Goal: Task Accomplishment & Management: Use online tool/utility

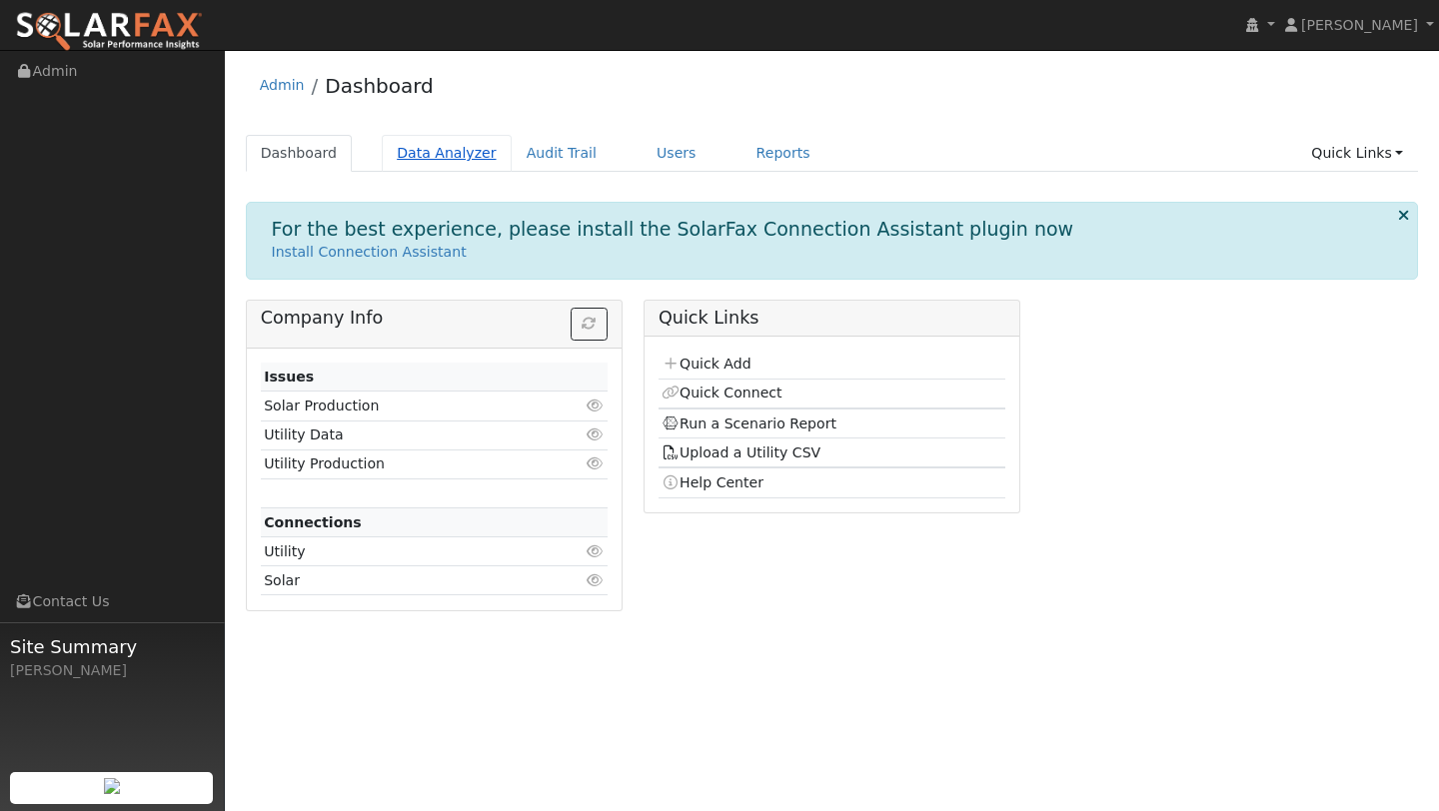
click at [416, 146] on link "Data Analyzer" at bounding box center [447, 153] width 130 height 37
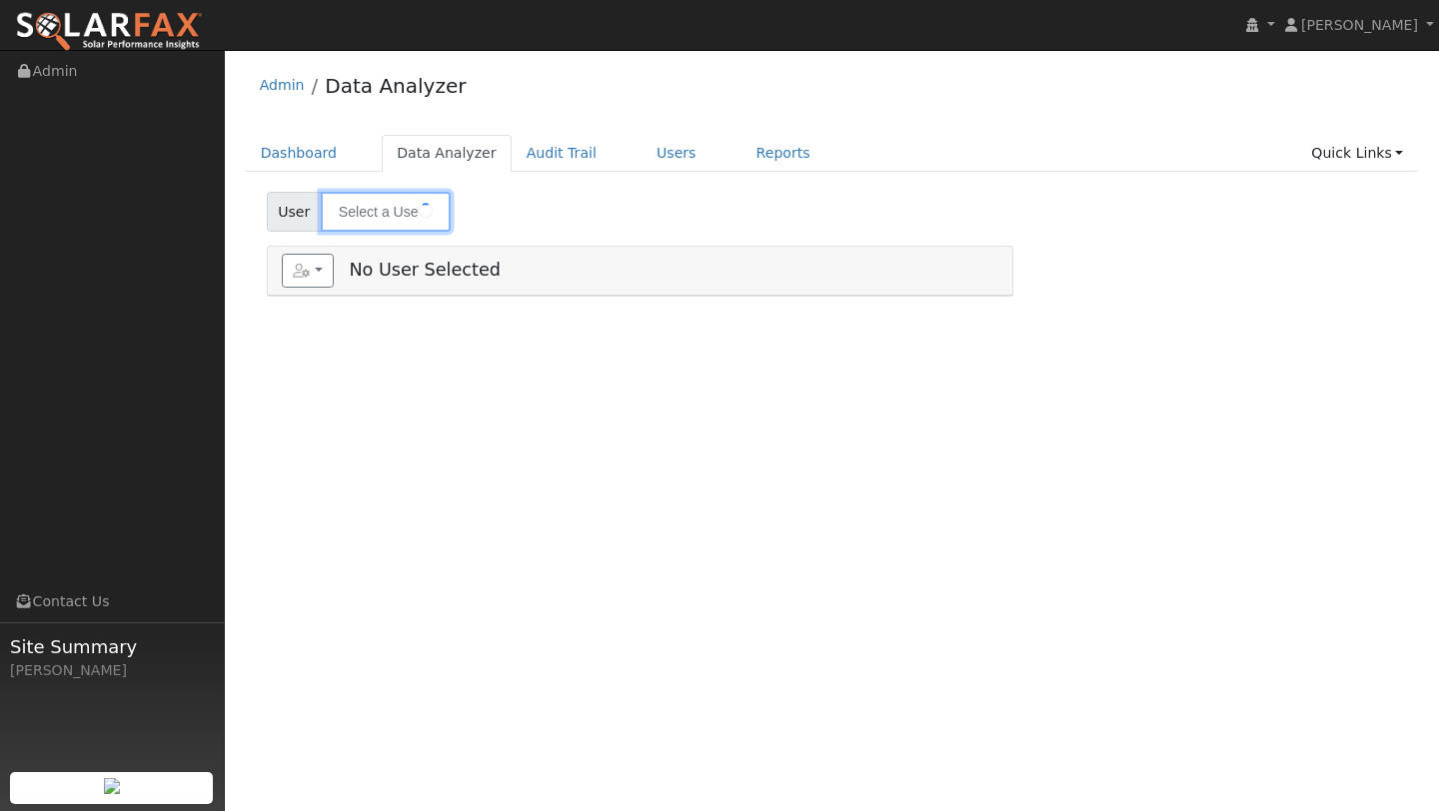
type input "[PERSON_NAME]"
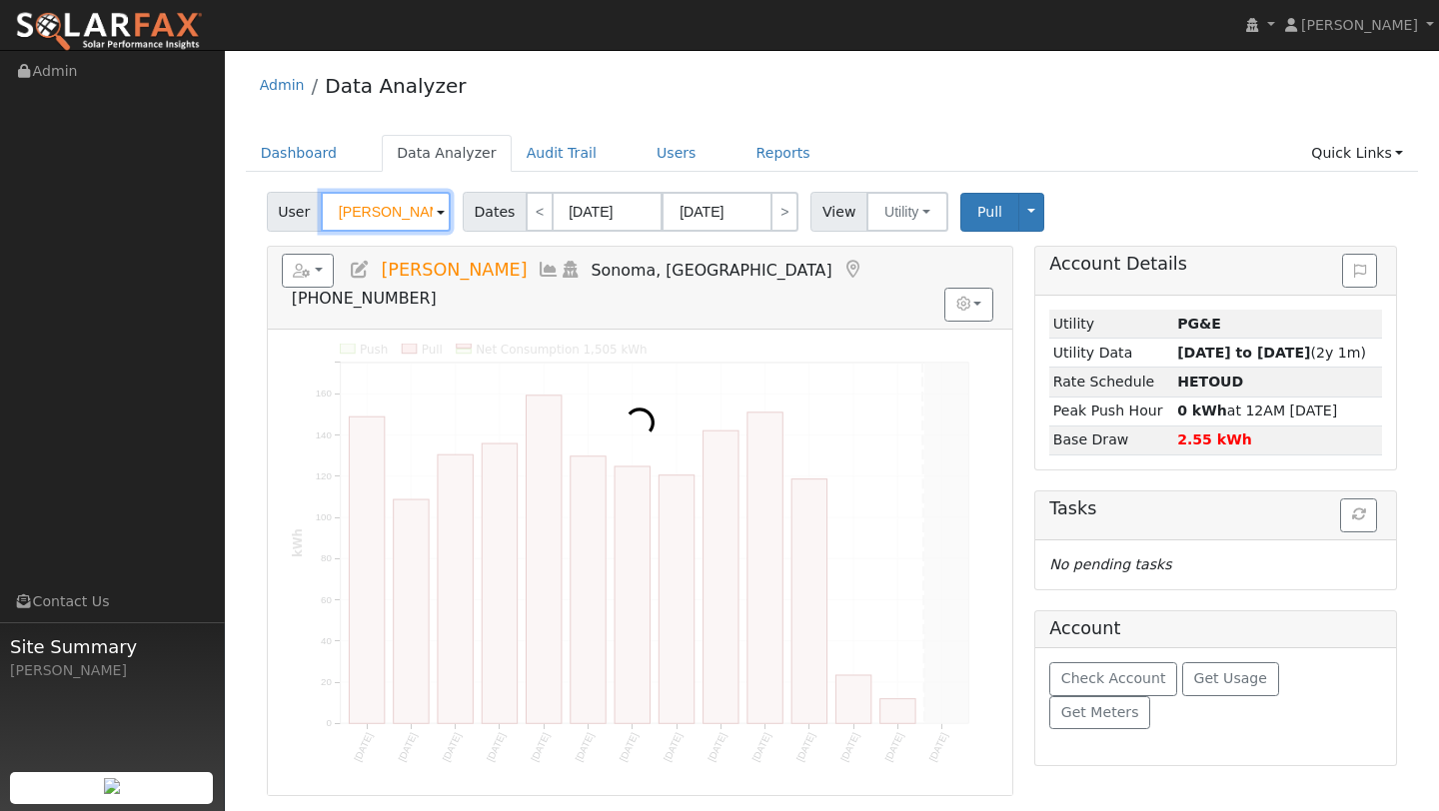
click at [360, 218] on input "[PERSON_NAME]" at bounding box center [386, 212] width 130 height 40
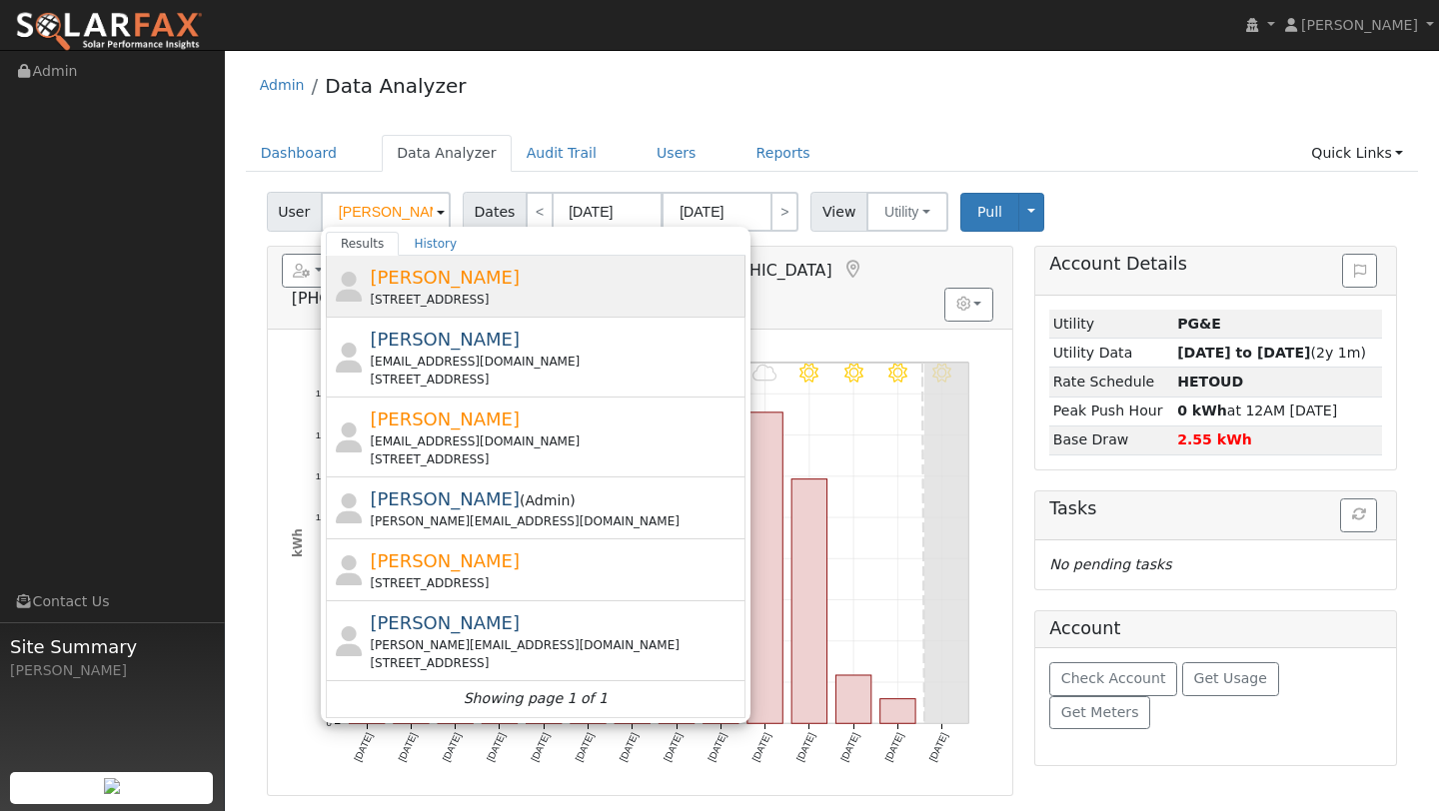
click at [424, 301] on div "[STREET_ADDRESS]" at bounding box center [555, 300] width 371 height 18
type input "[PERSON_NAME]"
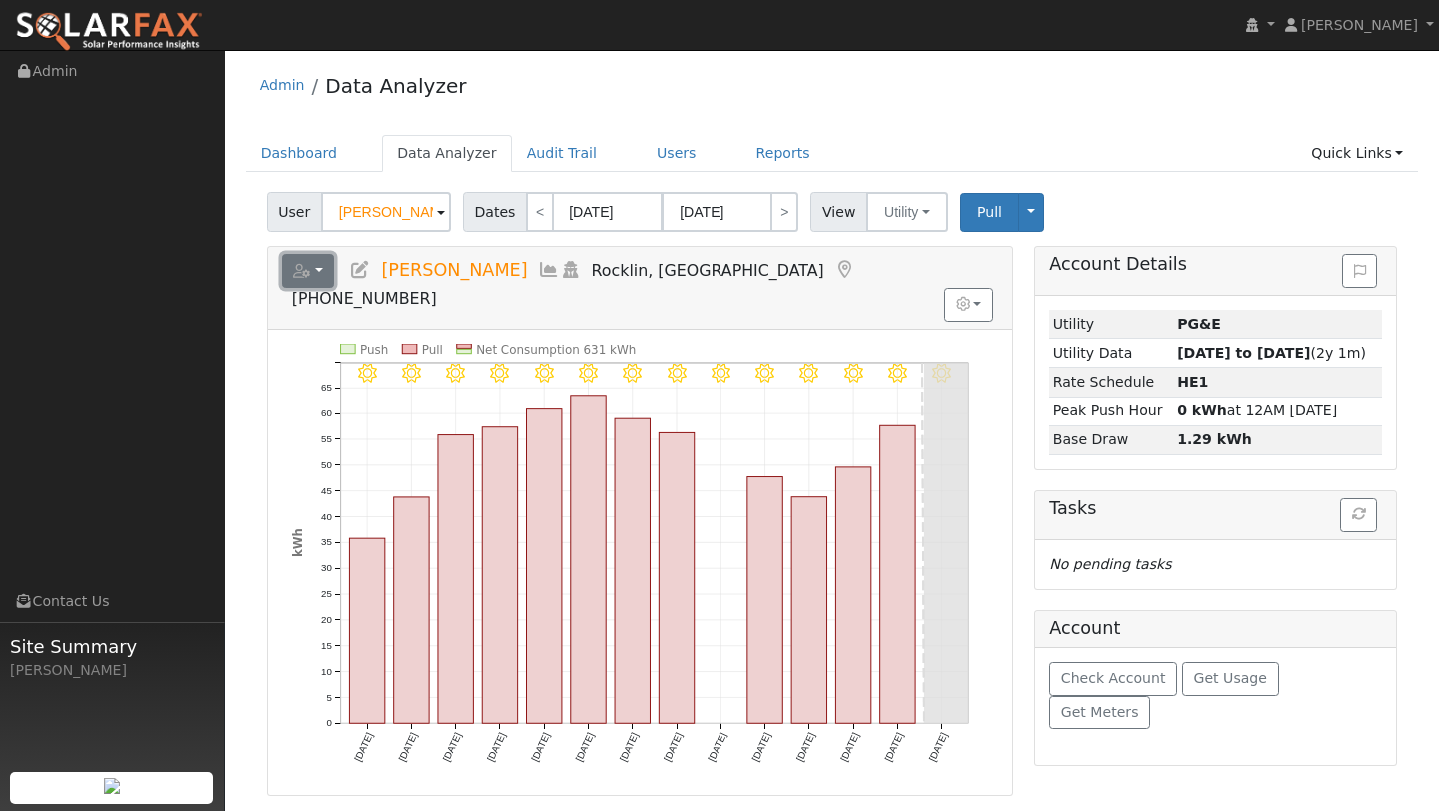
click at [308, 274] on icon "button" at bounding box center [302, 271] width 18 height 14
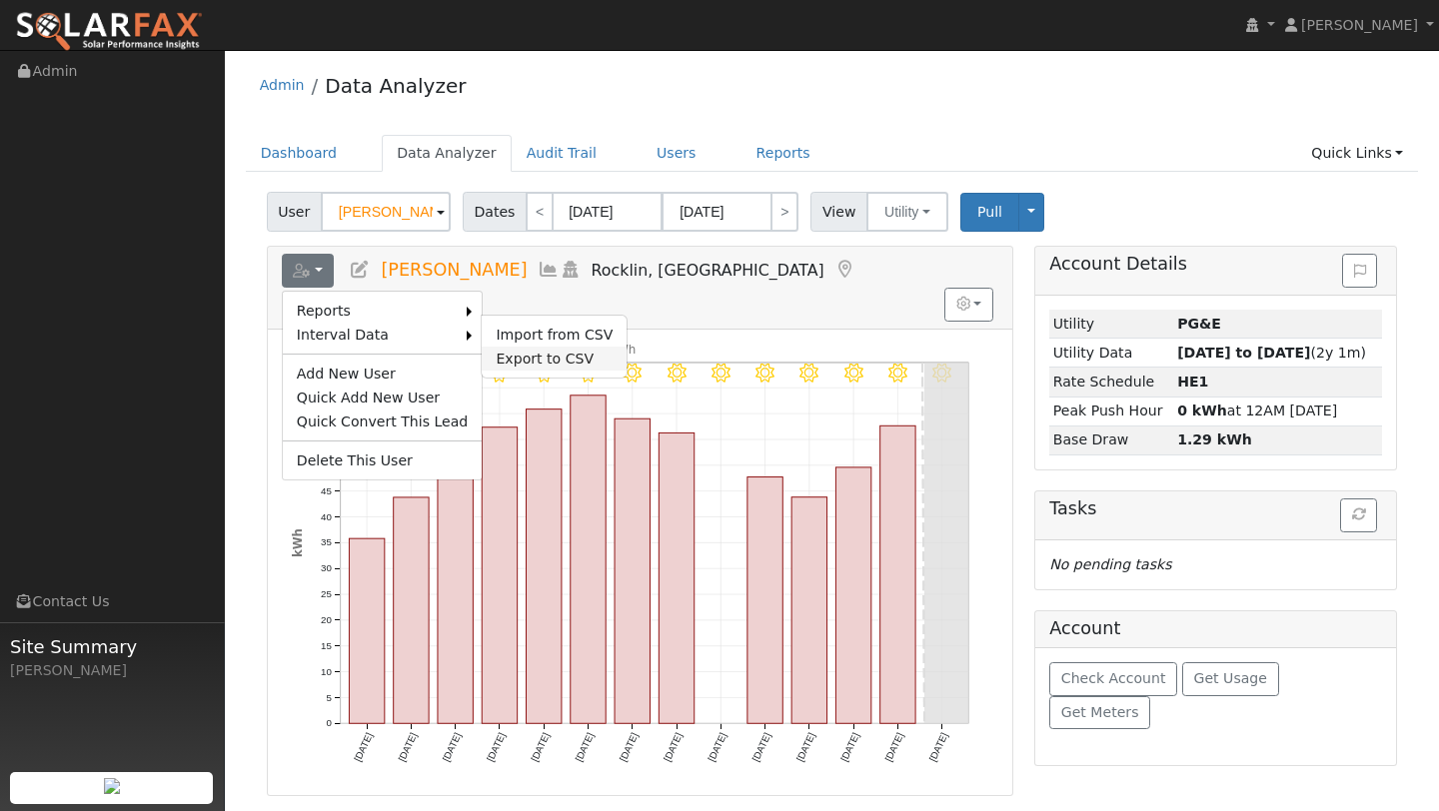
click at [525, 354] on link "Export to CSV" at bounding box center [554, 359] width 145 height 24
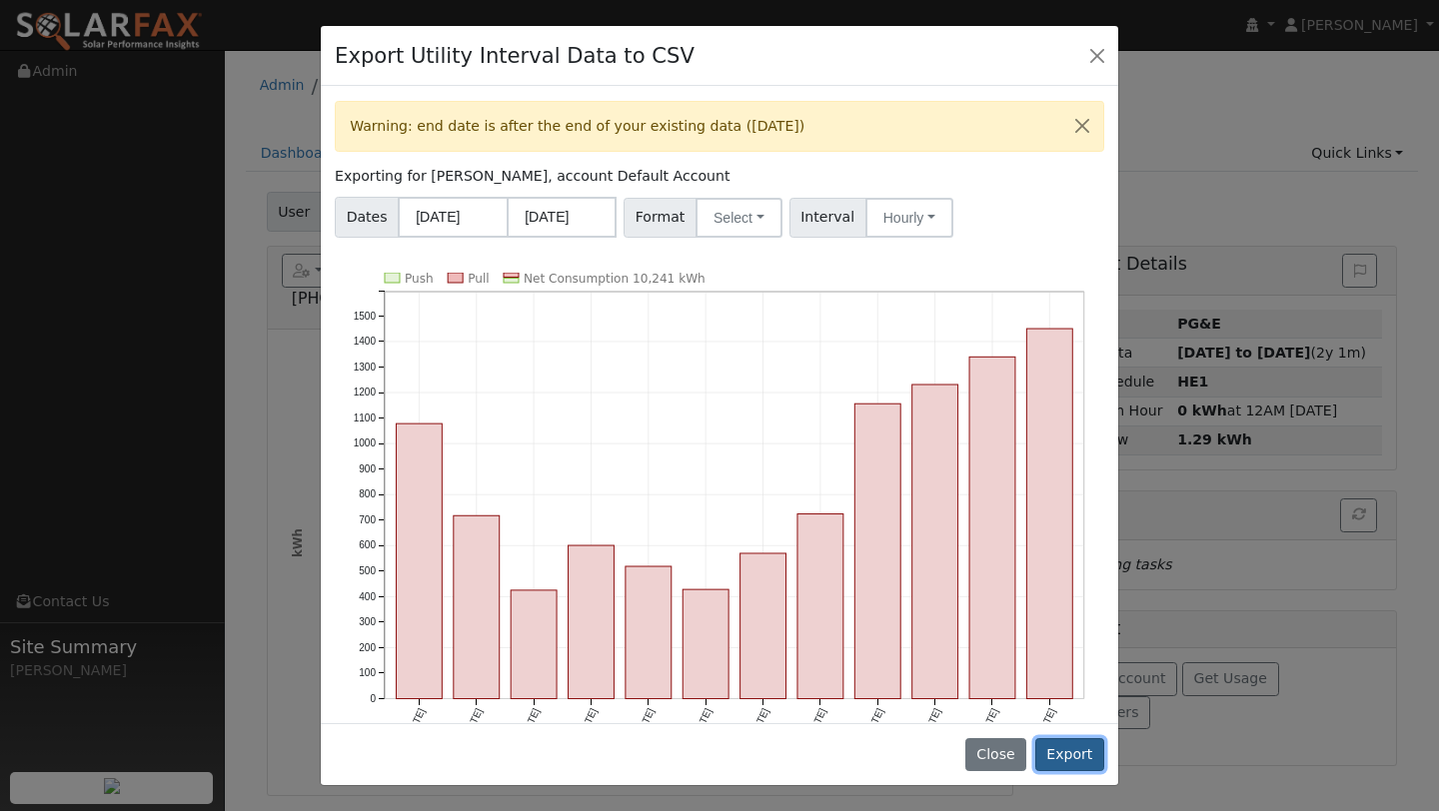
click at [1053, 752] on button "Export" at bounding box center [1069, 756] width 69 height 34
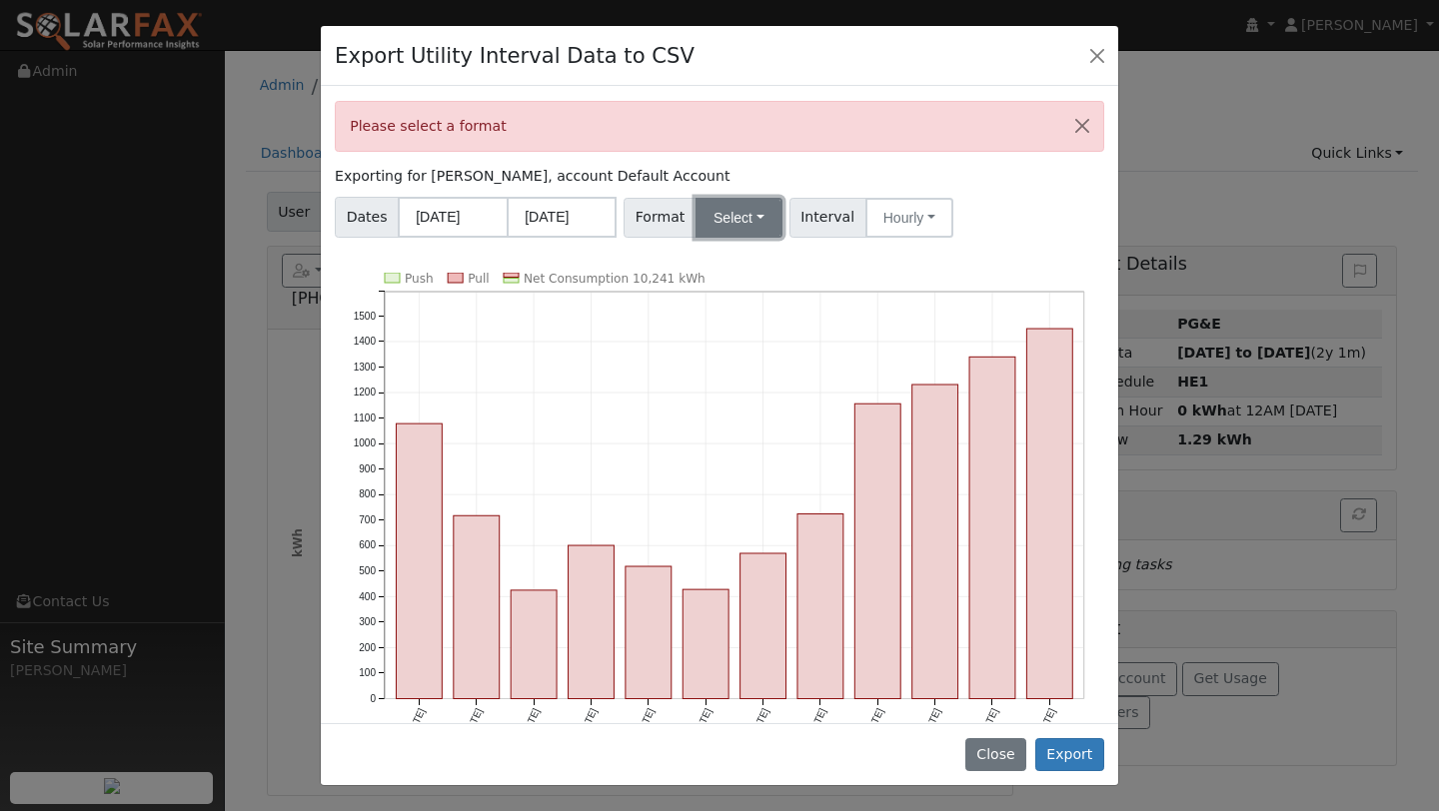
click at [696, 235] on button "Select" at bounding box center [739, 218] width 87 height 40
click at [730, 377] on link "Aurora" at bounding box center [764, 389] width 143 height 28
click at [1079, 740] on button "Export" at bounding box center [1069, 756] width 69 height 34
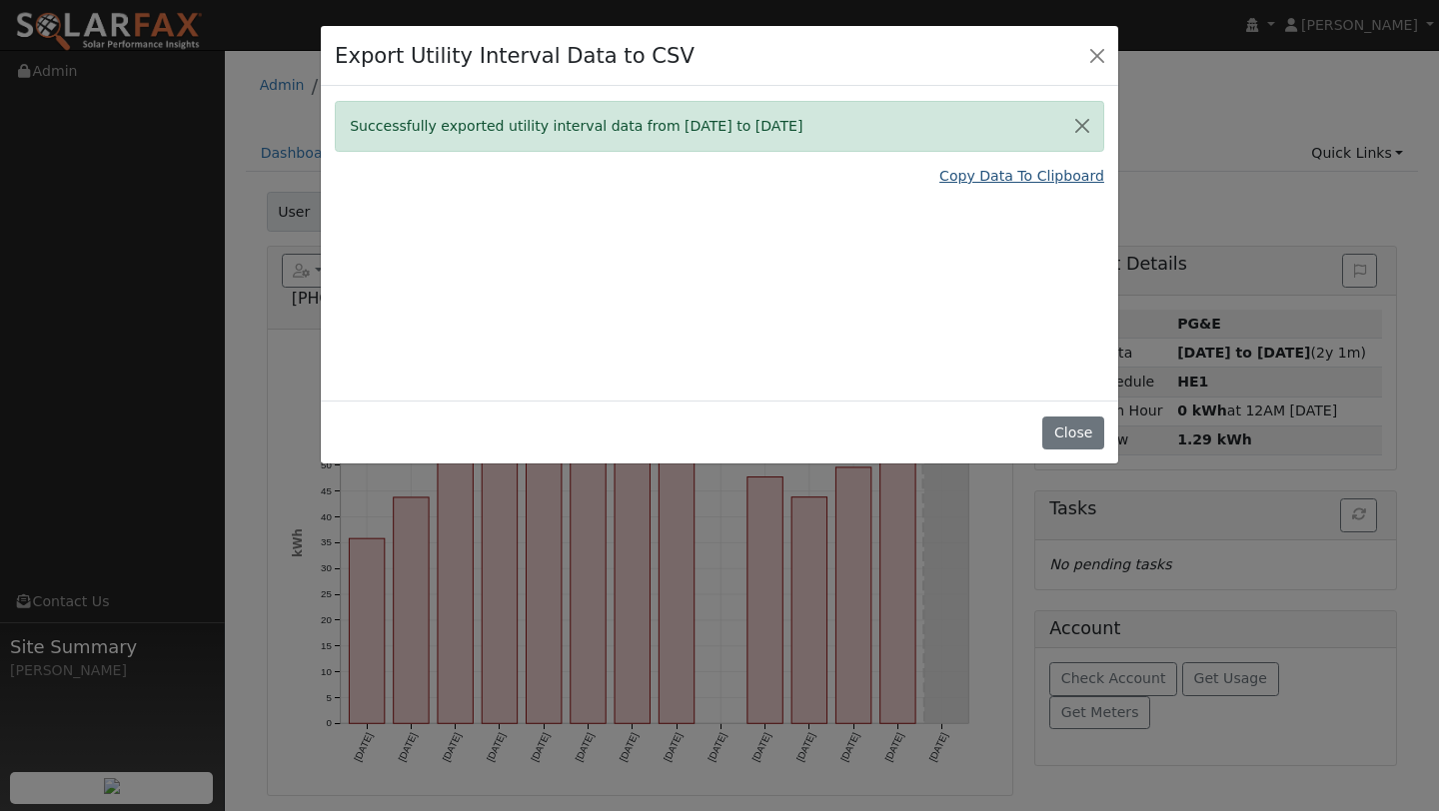
click at [975, 170] on link "Copy Data To Clipboard" at bounding box center [1021, 176] width 165 height 21
